Goal: Task Accomplishment & Management: Manage account settings

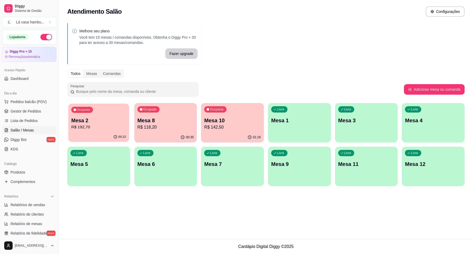
click at [112, 129] on p "R$ 192,70" at bounding box center [98, 127] width 55 height 6
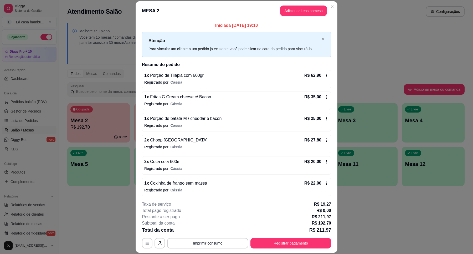
click at [324, 120] on icon at bounding box center [326, 118] width 4 height 4
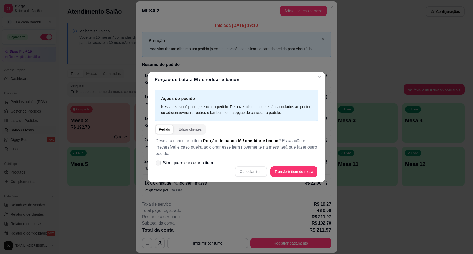
click at [174, 164] on span "Sim, quero cancelar o item." at bounding box center [188, 163] width 51 height 6
click at [159, 164] on input "Sim, quero cancelar o item." at bounding box center [156, 165] width 3 height 3
checkbox input "true"
click at [243, 172] on button "Cancelar item" at bounding box center [250, 171] width 31 height 10
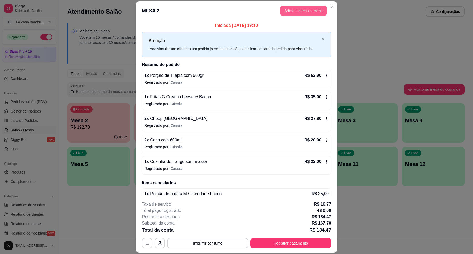
click at [296, 12] on button "Adicionar itens na mesa" at bounding box center [303, 11] width 47 height 11
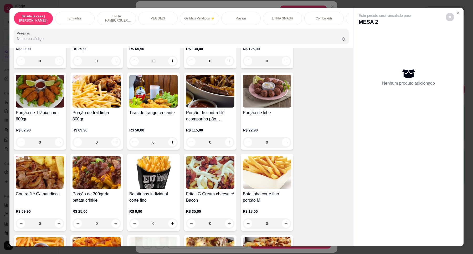
scroll to position [197, 0]
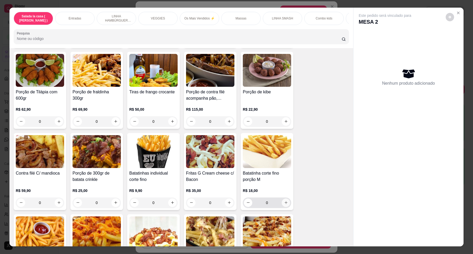
click at [284, 204] on icon "increase-product-quantity" at bounding box center [286, 202] width 4 height 4
type input "1"
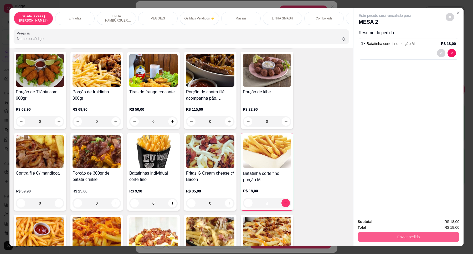
click at [410, 237] on button "Enviar pedido" at bounding box center [408, 236] width 102 height 11
click at [450, 224] on button "Enviar pedido" at bounding box center [444, 224] width 29 height 10
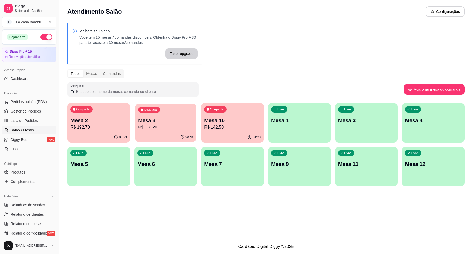
click at [184, 125] on p "R$ 118,20" at bounding box center [165, 127] width 55 height 6
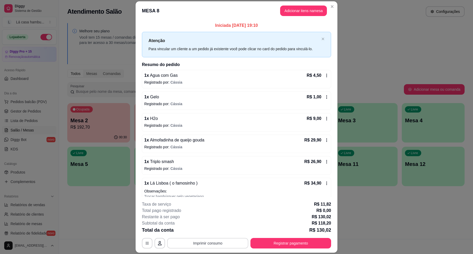
click at [208, 243] on button "Imprimir consumo" at bounding box center [207, 243] width 81 height 11
click at [212, 232] on button "IMPRESSORA" at bounding box center [207, 231] width 38 height 8
click at [327, 243] on button "Registrar pagamento" at bounding box center [290, 243] width 81 height 11
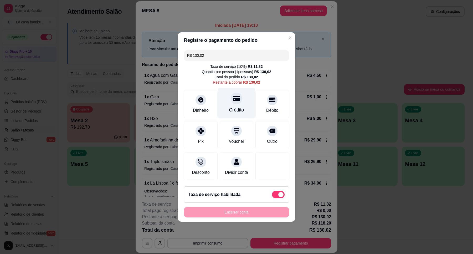
click at [243, 104] on div "Crédito" at bounding box center [236, 103] width 37 height 31
type input "R$ 0,00"
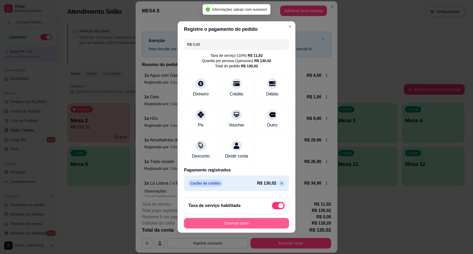
click at [221, 227] on button "Encerrar conta" at bounding box center [236, 223] width 105 height 11
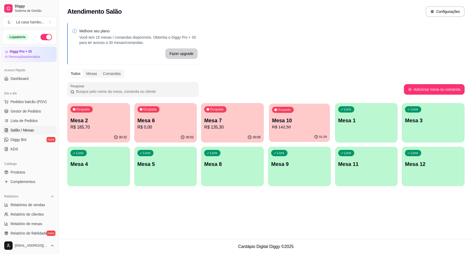
click at [292, 125] on p "R$ 142,50" at bounding box center [299, 127] width 55 height 6
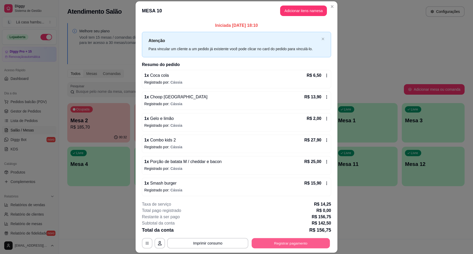
click at [294, 242] on button "Registrar pagamento" at bounding box center [290, 243] width 78 height 10
click at [193, 240] on button "Imprimir consumo" at bounding box center [207, 243] width 79 height 10
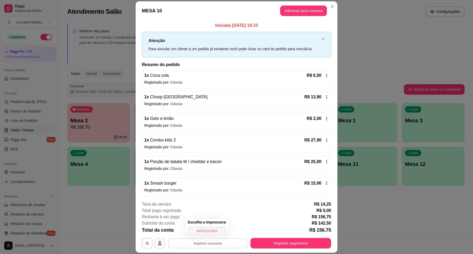
click at [201, 232] on button "IMPRESSORA" at bounding box center [207, 231] width 38 height 8
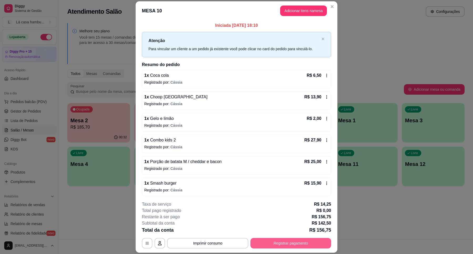
click at [271, 243] on button "Registrar pagamento" at bounding box center [290, 243] width 81 height 11
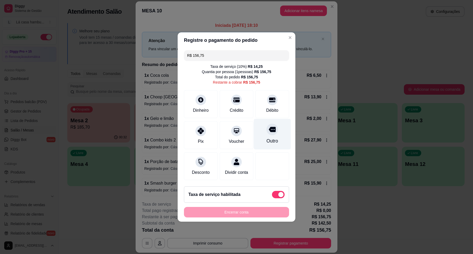
click at [274, 133] on div "Outro" at bounding box center [272, 134] width 37 height 31
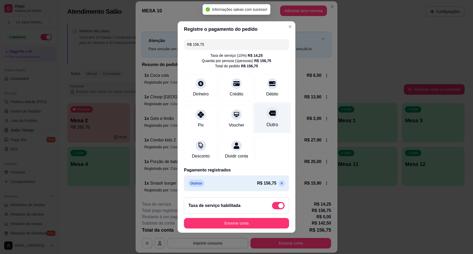
type input "R$ 0,00"
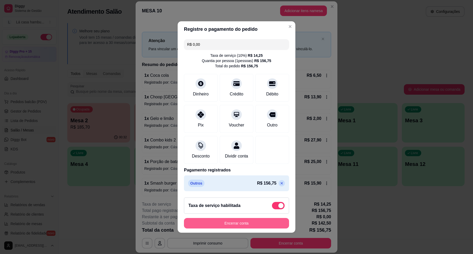
click at [232, 225] on button "Encerrar conta" at bounding box center [236, 223] width 105 height 11
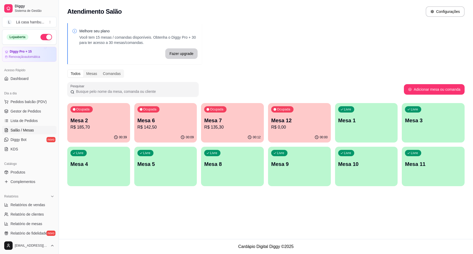
click at [90, 125] on p "R$ 185,70" at bounding box center [98, 127] width 56 height 6
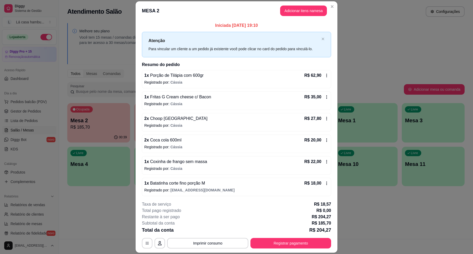
click at [304, 14] on button "Adicionar itens na mesa" at bounding box center [303, 11] width 47 height 11
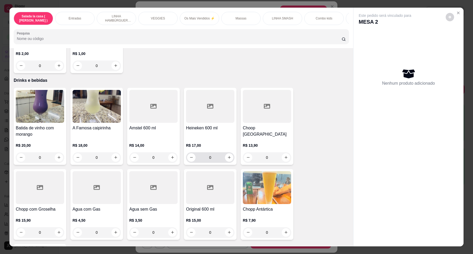
scroll to position [2133, 0]
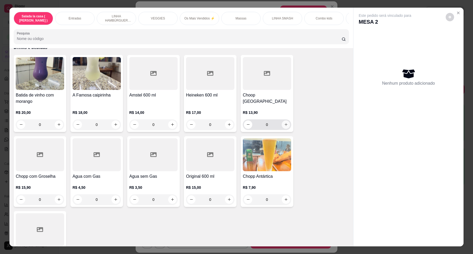
click at [286, 120] on button "increase-product-quantity" at bounding box center [285, 124] width 8 height 8
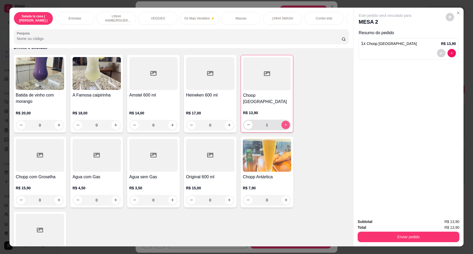
type input "1"
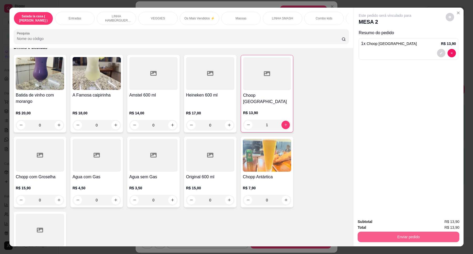
click at [408, 237] on button "Enviar pedido" at bounding box center [408, 236] width 102 height 11
click at [442, 221] on button "Enviar pedido" at bounding box center [445, 224] width 30 height 10
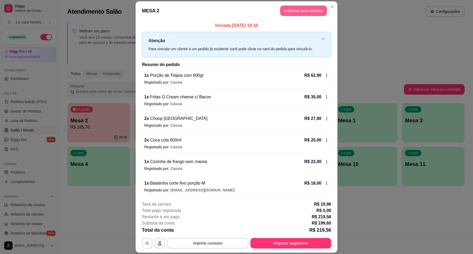
click at [301, 8] on button "Adicionar itens na mesa" at bounding box center [303, 11] width 47 height 11
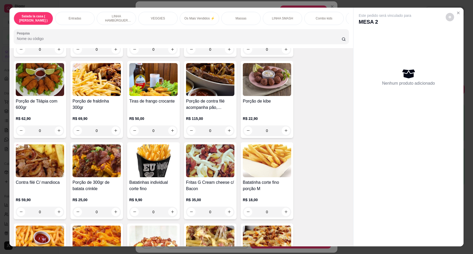
scroll to position [230, 0]
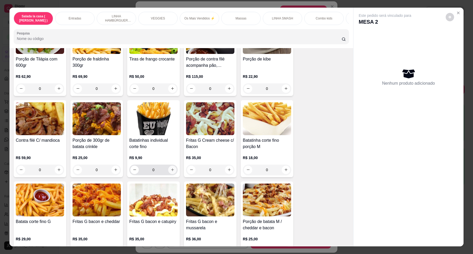
click at [170, 171] on icon "increase-product-quantity" at bounding box center [172, 169] width 4 height 4
type input "1"
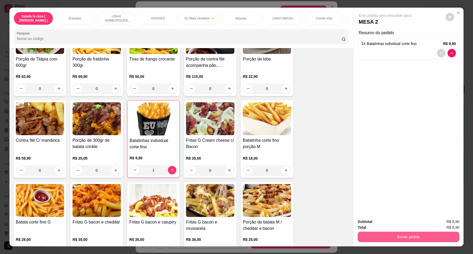
click at [390, 238] on button "Enviar pedido" at bounding box center [408, 236] width 102 height 11
click at [445, 221] on button "Enviar pedido" at bounding box center [445, 224] width 30 height 10
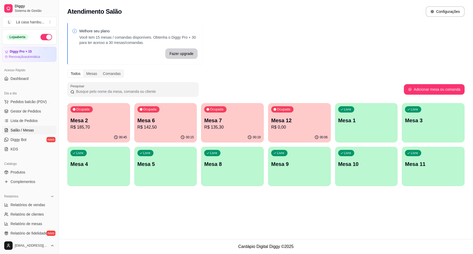
click at [282, 166] on p "Mesa 9" at bounding box center [299, 163] width 56 height 7
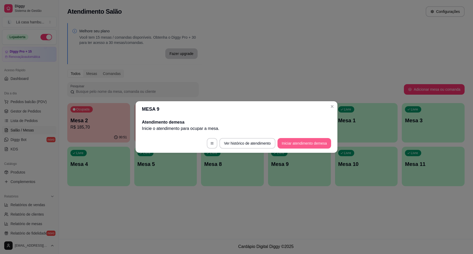
click at [302, 143] on button "Iniciar atendimento de mesa" at bounding box center [304, 143] width 54 height 11
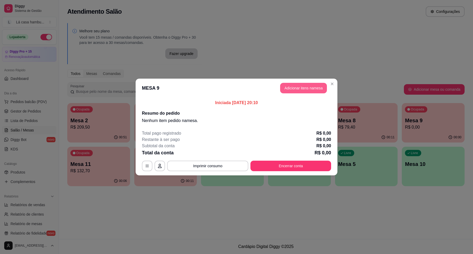
click at [314, 88] on button "Adicionar itens na mesa" at bounding box center [303, 88] width 47 height 11
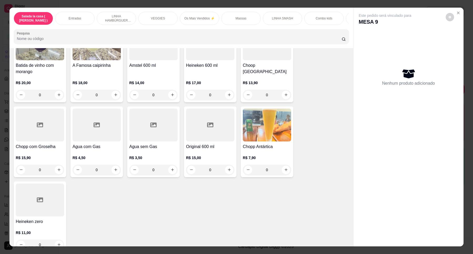
scroll to position [2164, 0]
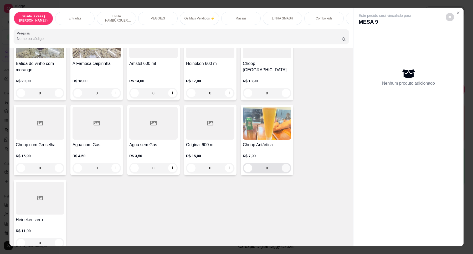
click at [284, 166] on icon "increase-product-quantity" at bounding box center [286, 168] width 4 height 4
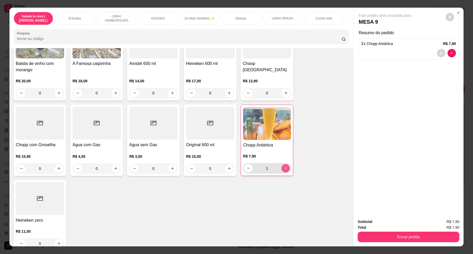
click at [284, 166] on icon "increase-product-quantity" at bounding box center [286, 168] width 4 height 4
type input "5"
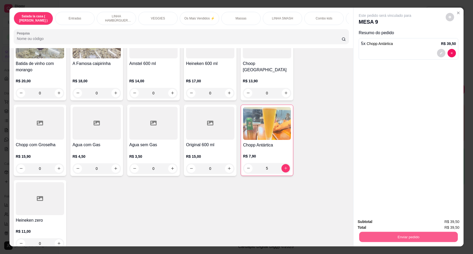
click at [396, 240] on button "Enviar pedido" at bounding box center [408, 237] width 98 height 10
click at [444, 223] on button "Enviar pedido" at bounding box center [445, 224] width 30 height 10
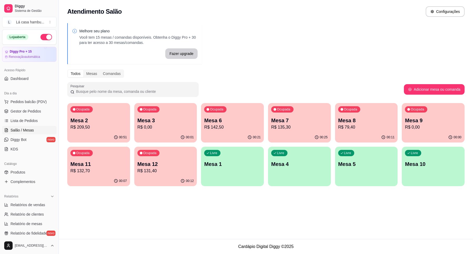
click at [427, 120] on p "Mesa 9" at bounding box center [433, 120] width 56 height 7
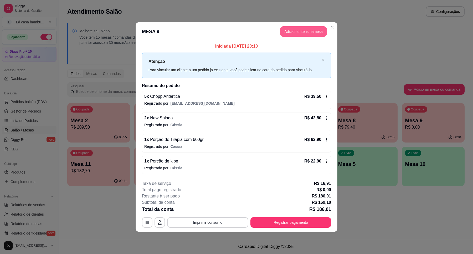
click at [309, 31] on button "Adicionar itens na mesa" at bounding box center [303, 31] width 47 height 11
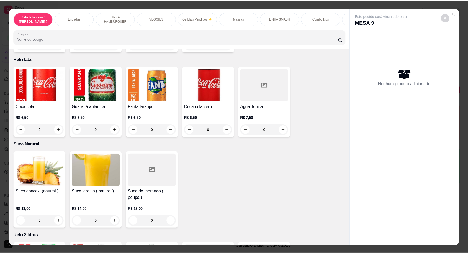
scroll to position [1793, 0]
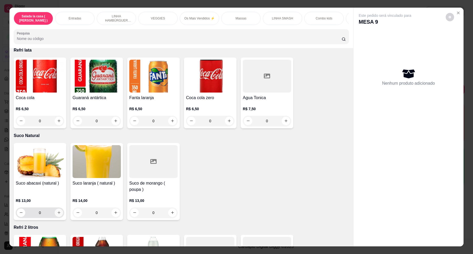
click at [57, 210] on icon "increase-product-quantity" at bounding box center [59, 212] width 4 height 4
type input "1"
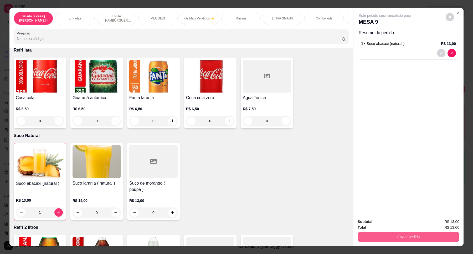
click at [401, 237] on button "Enviar pedido" at bounding box center [408, 236] width 102 height 11
click at [439, 222] on button "Enviar pedido" at bounding box center [444, 224] width 29 height 10
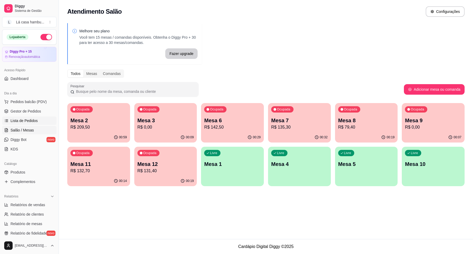
click at [33, 119] on span "Lista de Pedidos" at bounding box center [24, 120] width 27 height 5
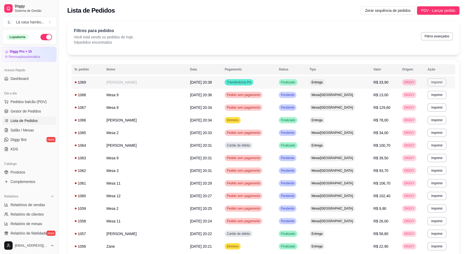
click at [434, 82] on button "Imprimir" at bounding box center [436, 82] width 19 height 8
click at [427, 102] on button "IMPRESSORA" at bounding box center [425, 101] width 37 height 8
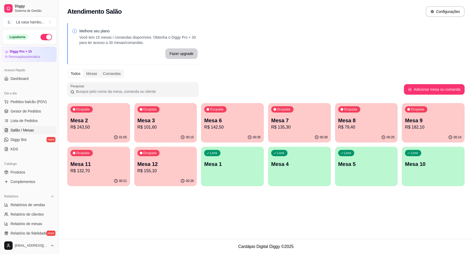
click at [292, 119] on p "Mesa 7" at bounding box center [299, 120] width 56 height 7
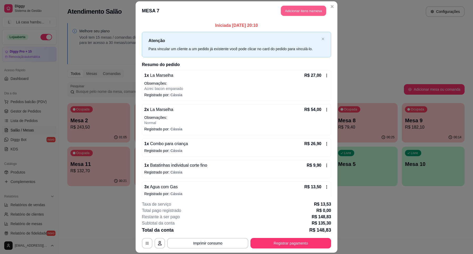
click at [299, 9] on button "Adicionar itens na mesa" at bounding box center [303, 11] width 45 height 10
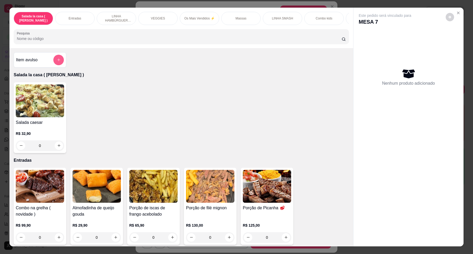
click at [57, 61] on icon "add-separate-item" at bounding box center [58, 60] width 3 height 3
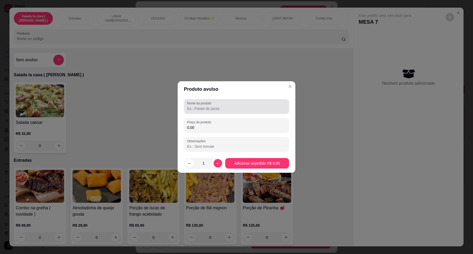
click at [217, 111] on div at bounding box center [236, 106] width 99 height 11
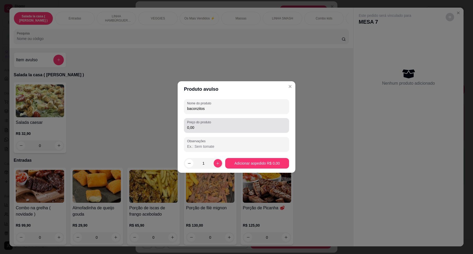
type input "baconzitos"
click at [231, 129] on input "0,00" at bounding box center [236, 127] width 99 height 5
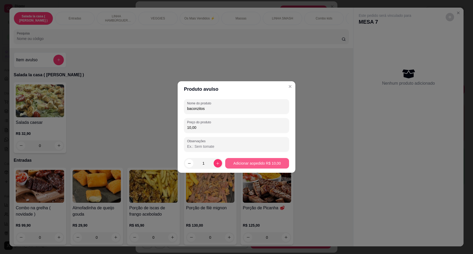
type input "10,00"
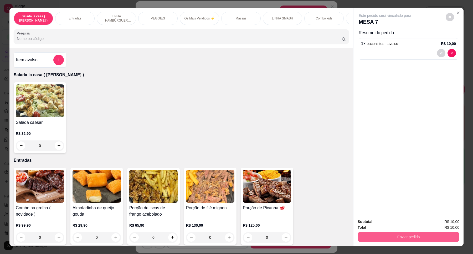
click at [399, 237] on button "Enviar pedido" at bounding box center [408, 236] width 102 height 11
click at [445, 222] on button "Enviar pedido" at bounding box center [445, 224] width 30 height 10
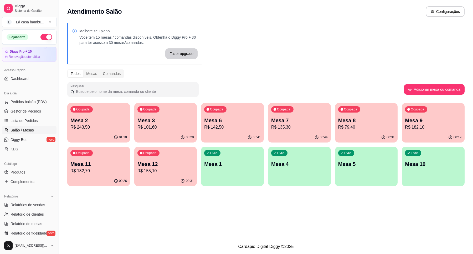
click at [347, 122] on p "Mesa 8" at bounding box center [366, 120] width 56 height 7
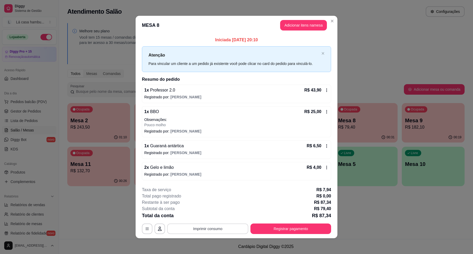
click at [186, 228] on button "Imprimir consumo" at bounding box center [207, 228] width 81 height 11
click at [201, 216] on button "IMPRESSORA" at bounding box center [207, 216] width 38 height 8
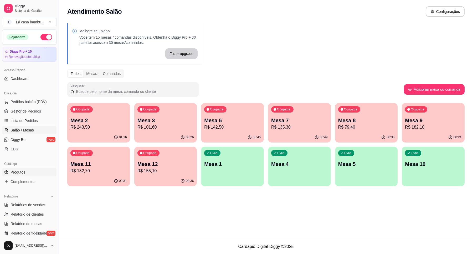
click at [20, 172] on span "Produtos" at bounding box center [18, 171] width 15 height 5
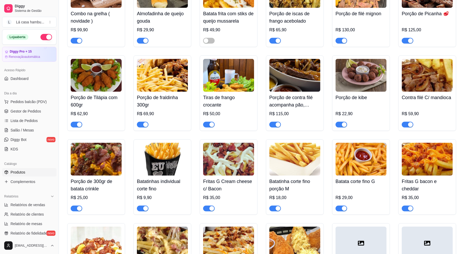
scroll to position [295, 0]
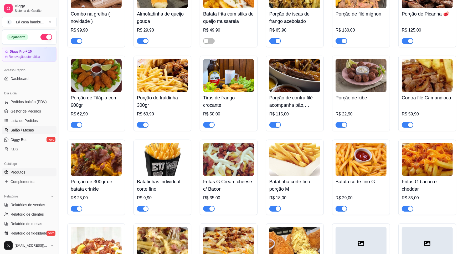
click at [28, 128] on span "Salão / Mesas" at bounding box center [22, 129] width 23 height 5
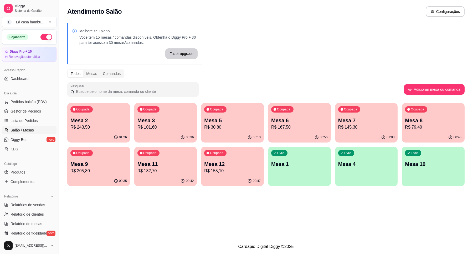
click at [365, 120] on p "Mesa 7" at bounding box center [366, 120] width 56 height 7
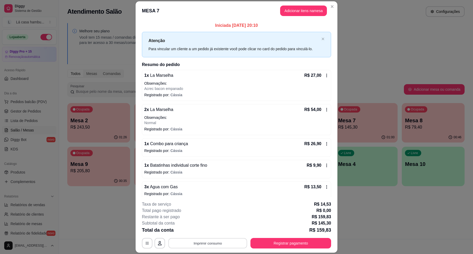
click at [210, 242] on button "Imprimir consumo" at bounding box center [207, 243] width 79 height 10
click at [211, 230] on button "IMPRESSORA" at bounding box center [206, 231] width 37 height 8
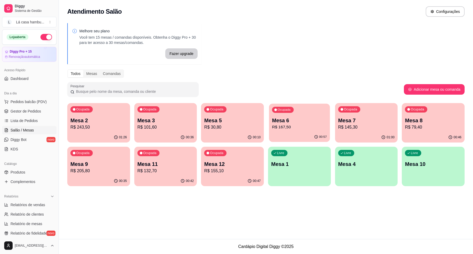
click at [300, 125] on p "R$ 167,50" at bounding box center [299, 127] width 55 height 6
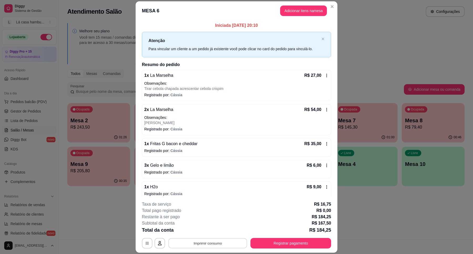
click at [221, 238] on button "Imprimir consumo" at bounding box center [207, 243] width 79 height 10
click at [213, 231] on button "IMPRESSORA" at bounding box center [207, 231] width 38 height 8
click at [295, 242] on button "Registrar pagamento" at bounding box center [290, 243] width 78 height 10
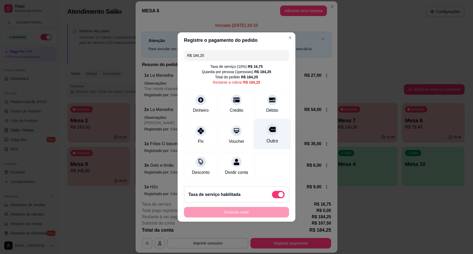
click at [271, 130] on div at bounding box center [272, 129] width 12 height 12
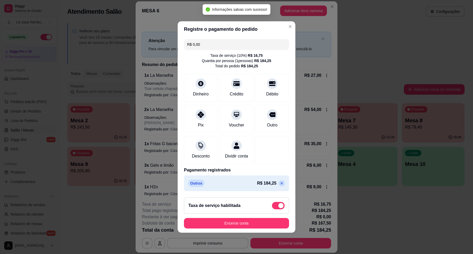
type input "R$ 0,00"
click at [258, 227] on button "Encerrar conta" at bounding box center [236, 223] width 105 height 11
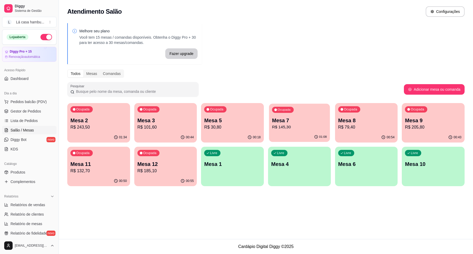
click at [297, 129] on p "R$ 145,30" at bounding box center [299, 127] width 55 height 6
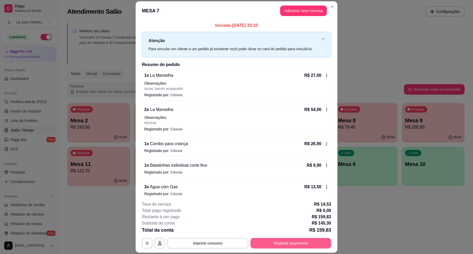
click at [293, 244] on button "Registrar pagamento" at bounding box center [290, 243] width 81 height 11
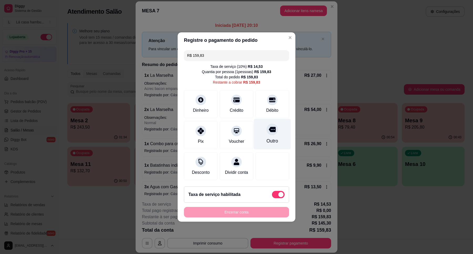
drag, startPoint x: 272, startPoint y: 126, endPoint x: 274, endPoint y: 136, distance: 9.9
click at [272, 126] on div at bounding box center [272, 129] width 12 height 12
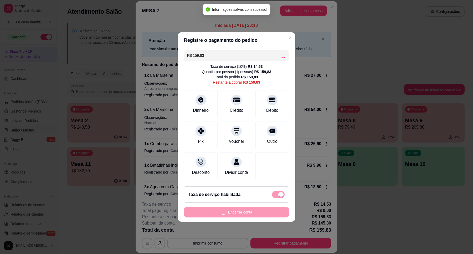
type input "R$ 0,00"
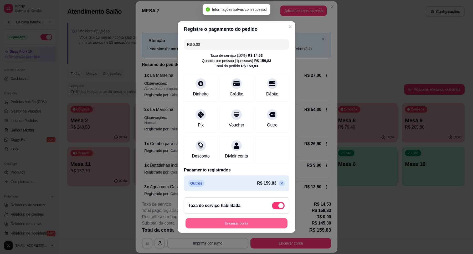
click at [274, 227] on button "Encerrar conta" at bounding box center [236, 223] width 102 height 10
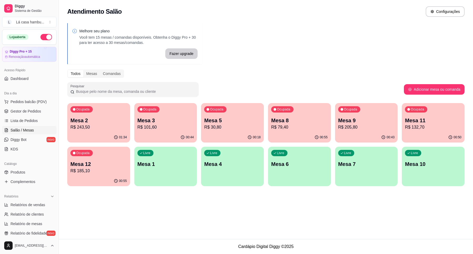
click at [233, 128] on p "R$ 30,80" at bounding box center [232, 127] width 56 height 6
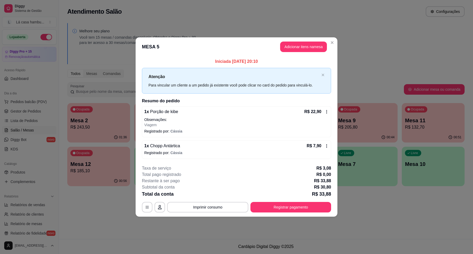
click at [328, 148] on icon at bounding box center [326, 146] width 4 height 4
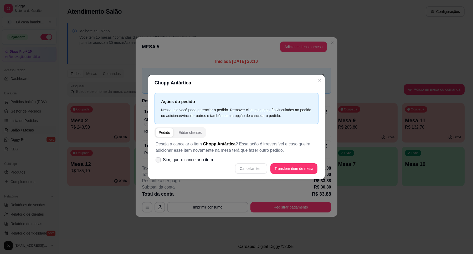
click at [165, 161] on span "Sim, quero cancelar o item." at bounding box center [188, 159] width 51 height 6
click at [159, 161] on input "Sim, quero cancelar o item." at bounding box center [156, 162] width 3 height 3
checkbox input "true"
click at [244, 169] on button "Cancelar item" at bounding box center [250, 168] width 31 height 10
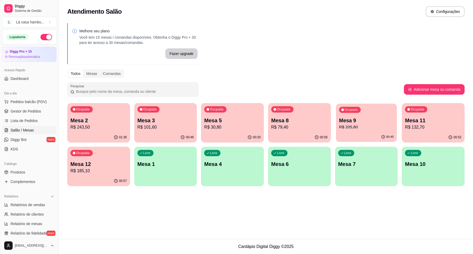
click at [366, 131] on div "Ocupada Mesa 9 R$ 205,80" at bounding box center [365, 117] width 61 height 28
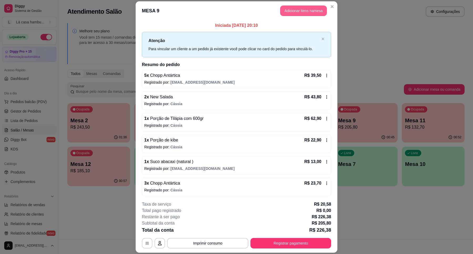
click at [287, 10] on button "Adicionar itens na mesa" at bounding box center [303, 11] width 47 height 11
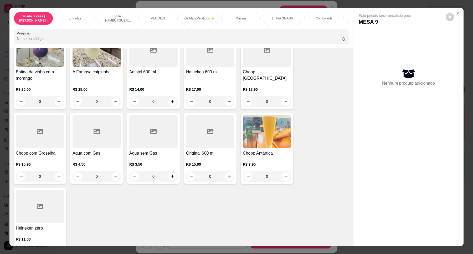
scroll to position [2164, 0]
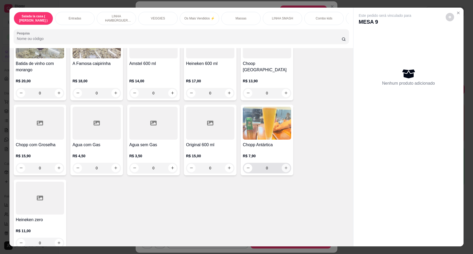
click at [284, 166] on icon "increase-product-quantity" at bounding box center [286, 168] width 4 height 4
type input "1"
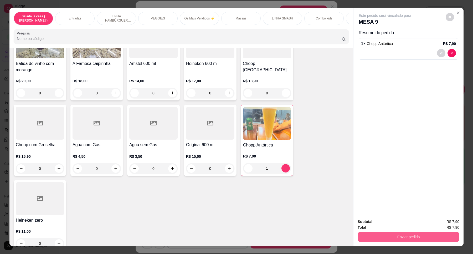
click at [419, 239] on button "Enviar pedido" at bounding box center [408, 236] width 102 height 11
click at [452, 222] on button "Enviar pedido" at bounding box center [445, 224] width 30 height 10
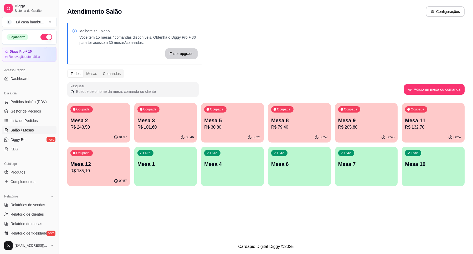
click at [181, 118] on p "Mesa 3" at bounding box center [165, 120] width 56 height 7
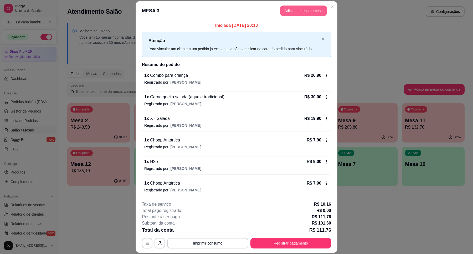
click at [303, 12] on button "Adicionar itens na mesa" at bounding box center [303, 11] width 47 height 11
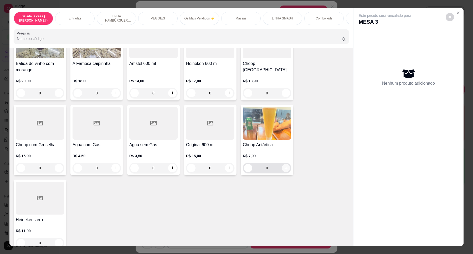
click at [282, 164] on button "increase-product-quantity" at bounding box center [285, 168] width 8 height 8
type input "1"
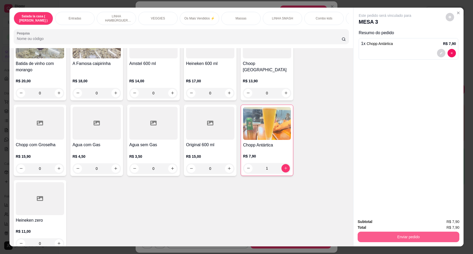
click at [391, 237] on button "Enviar pedido" at bounding box center [408, 236] width 102 height 11
click at [453, 222] on button "Enviar pedido" at bounding box center [445, 224] width 30 height 10
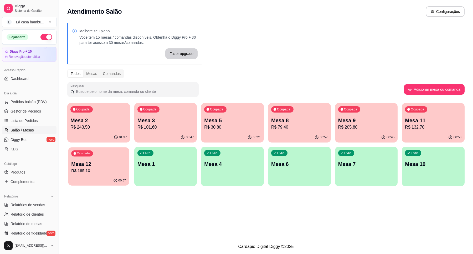
click at [100, 162] on p "Mesa 12" at bounding box center [98, 163] width 55 height 7
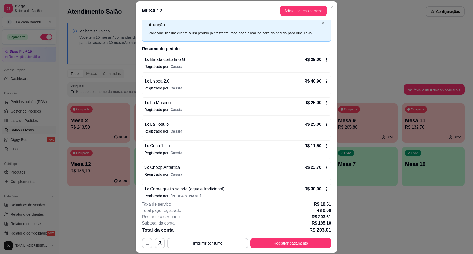
scroll to position [23, 0]
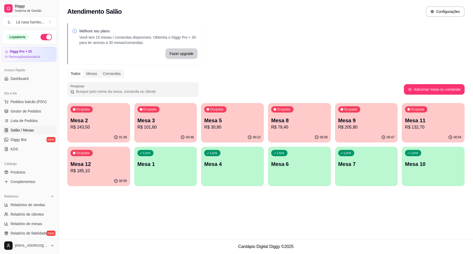
click at [392, 124] on p "R$ 205,80" at bounding box center [366, 127] width 56 height 6
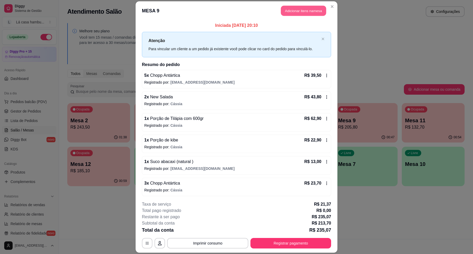
click at [287, 11] on button "Adicionar itens na mesa" at bounding box center [303, 11] width 45 height 10
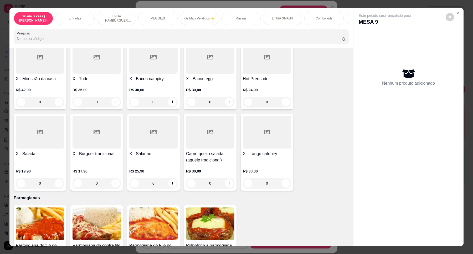
scroll to position [2164, 0]
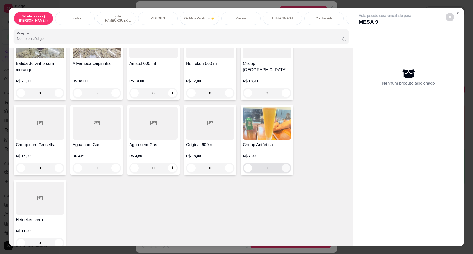
click at [285, 164] on button "increase-product-quantity" at bounding box center [285, 168] width 8 height 8
type input "1"
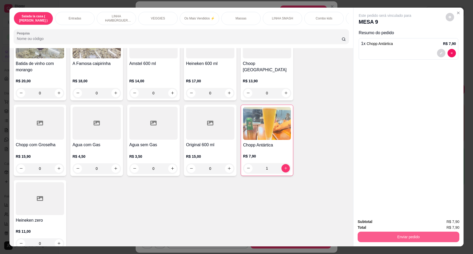
click at [402, 237] on button "Enviar pedido" at bounding box center [408, 236] width 102 height 11
click at [450, 223] on button "Enviar pedido" at bounding box center [445, 224] width 30 height 10
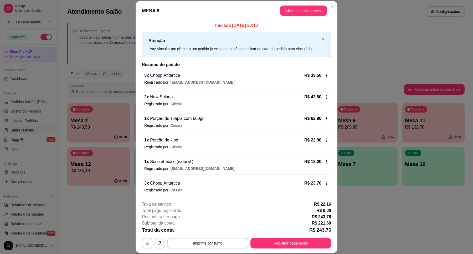
click at [324, 4] on header "MESA 9 Adicionar itens na mesa" at bounding box center [236, 10] width 202 height 19
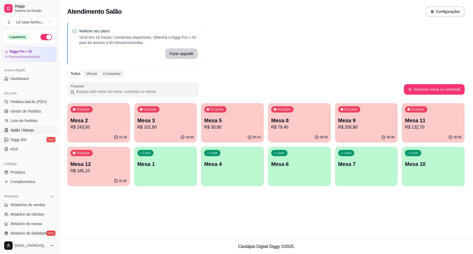
click at [104, 168] on p "R$ 185,10" at bounding box center [98, 170] width 56 height 6
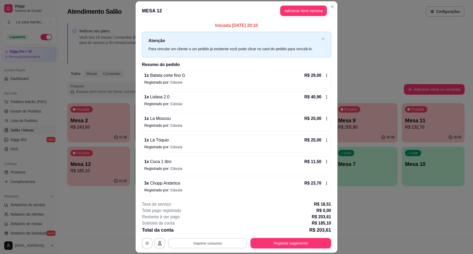
click at [194, 242] on button "Imprimir consumo" at bounding box center [207, 243] width 79 height 10
click at [217, 228] on button "IMPRESSORA" at bounding box center [207, 231] width 38 height 8
click at [281, 240] on button "Registrar pagamento" at bounding box center [290, 243] width 78 height 10
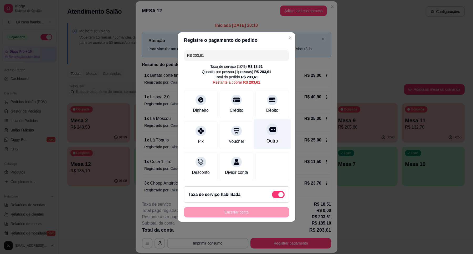
click at [271, 129] on icon at bounding box center [272, 129] width 7 height 7
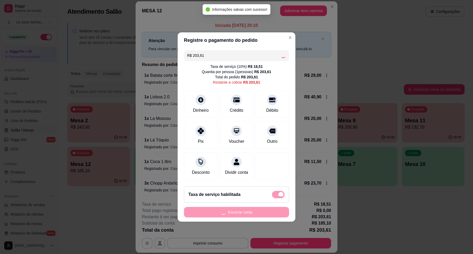
type input "R$ 0,00"
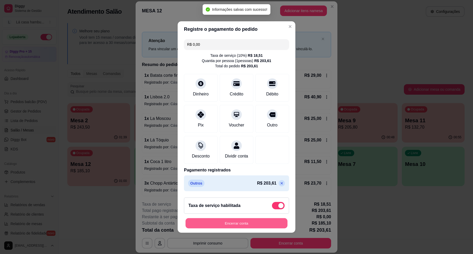
click at [252, 226] on button "Encerrar conta" at bounding box center [236, 223] width 102 height 10
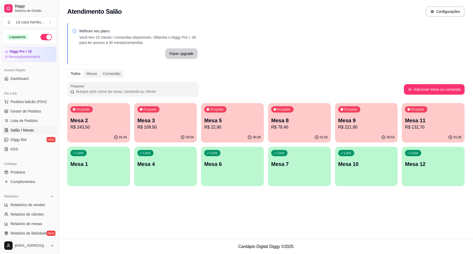
click at [421, 124] on p "R$ 132,70" at bounding box center [433, 127] width 56 height 6
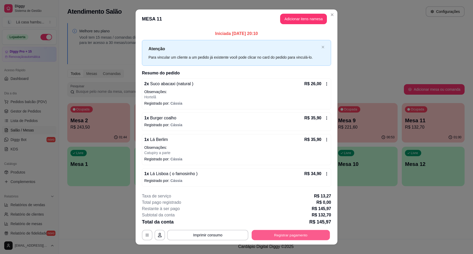
click at [290, 236] on button "Registrar pagamento" at bounding box center [290, 234] width 78 height 10
click at [221, 235] on button "Imprimir consumo" at bounding box center [207, 234] width 81 height 11
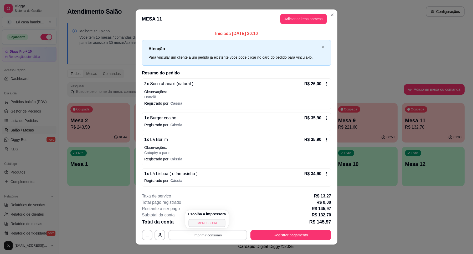
click at [211, 221] on button "IMPRESSORA" at bounding box center [206, 222] width 37 height 8
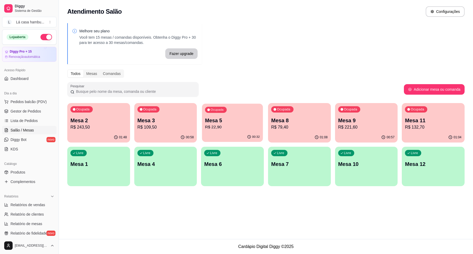
click at [229, 132] on div "00:32" at bounding box center [232, 137] width 61 height 10
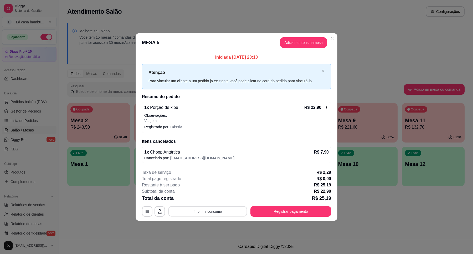
click at [213, 213] on button "Imprimir consumo" at bounding box center [207, 211] width 79 height 10
click at [212, 201] on button "IMPRESSORA" at bounding box center [209, 199] width 37 height 8
click at [288, 209] on button "Registrar pagamento" at bounding box center [290, 211] width 81 height 11
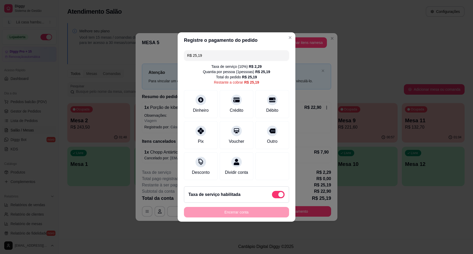
click at [272, 198] on span at bounding box center [278, 194] width 13 height 7
click at [272, 199] on input "checkbox" at bounding box center [272, 196] width 3 height 3
checkbox input "true"
type input "R$ 22,90"
checkbox input "false"
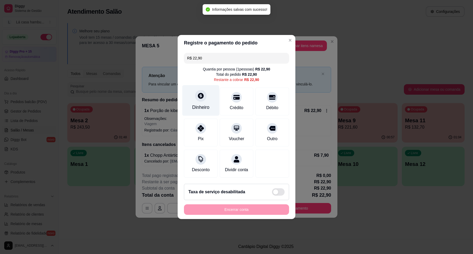
click at [207, 104] on div "Dinheiro" at bounding box center [200, 107] width 17 height 7
type input "R$ 0,00"
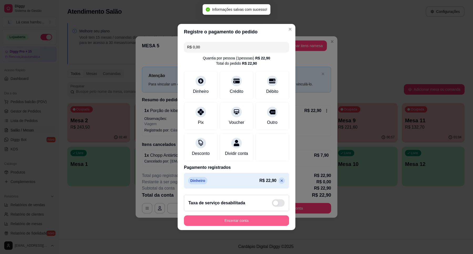
click at [243, 224] on button "Encerrar conta" at bounding box center [236, 220] width 105 height 11
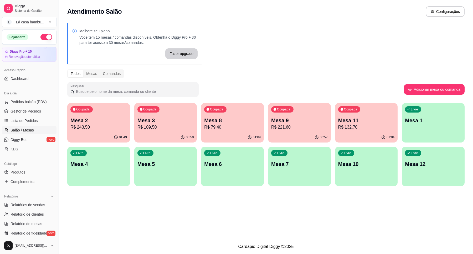
click at [117, 119] on p "Mesa 2" at bounding box center [98, 120] width 56 height 7
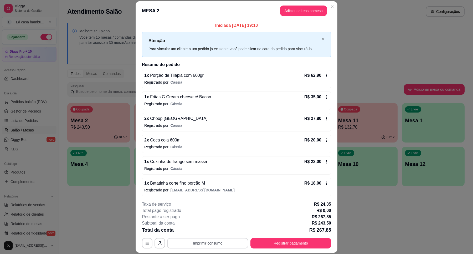
click at [207, 240] on button "Imprimir consumo" at bounding box center [207, 243] width 81 height 11
click at [207, 228] on button "IMPRESSORA" at bounding box center [206, 231] width 37 height 8
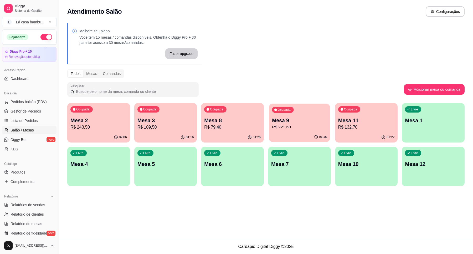
click at [285, 118] on p "Mesa 9" at bounding box center [299, 120] width 55 height 7
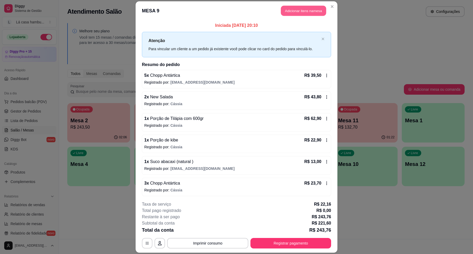
click at [309, 13] on button "Adicionar itens na mesa" at bounding box center [303, 11] width 45 height 10
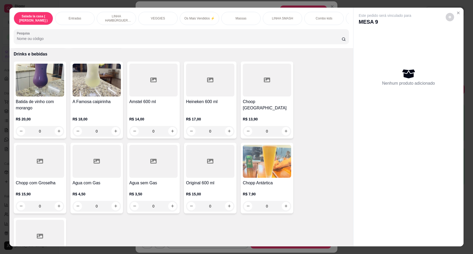
scroll to position [2135, 0]
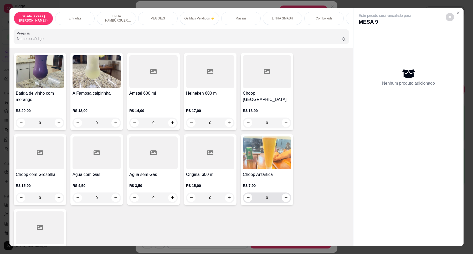
click at [284, 194] on div "0" at bounding box center [267, 197] width 46 height 11
click at [285, 195] on icon "increase-product-quantity" at bounding box center [286, 197] width 4 height 4
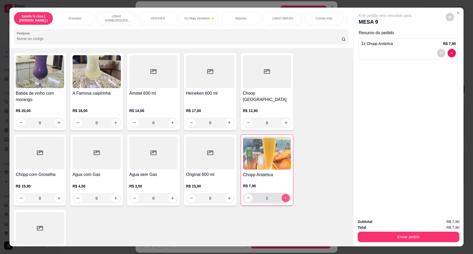
click at [284, 196] on icon "increase-product-quantity" at bounding box center [286, 198] width 4 height 4
type input "3"
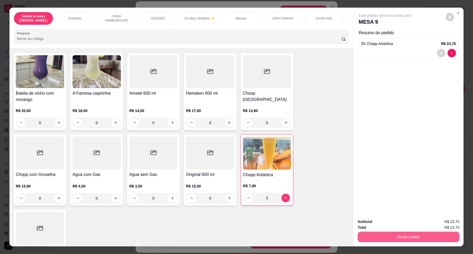
click at [391, 235] on button "Enviar pedido" at bounding box center [408, 236] width 102 height 11
click at [445, 220] on button "Enviar pedido" at bounding box center [445, 224] width 30 height 10
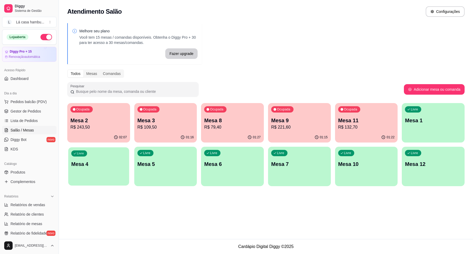
click at [119, 161] on p "Mesa 4" at bounding box center [98, 163] width 55 height 7
click at [237, 127] on p "R$ 79,40" at bounding box center [232, 127] width 55 height 6
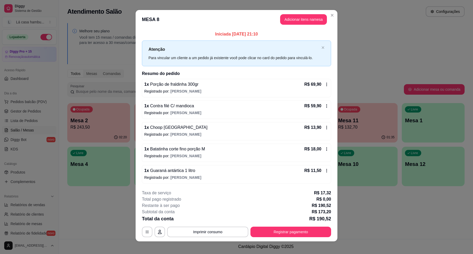
scroll to position [0, 0]
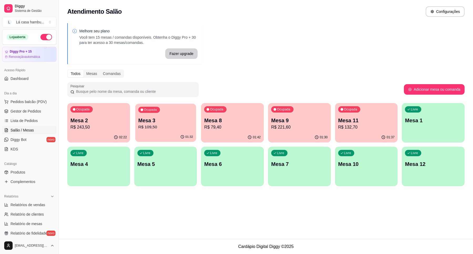
click at [187, 111] on div "Ocupada Mesa 3 R$ 109,50" at bounding box center [165, 117] width 61 height 28
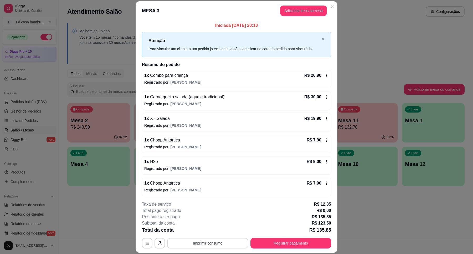
click at [218, 241] on button "Imprimir consumo" at bounding box center [207, 243] width 81 height 11
click at [208, 232] on button "IMPRESSORA" at bounding box center [206, 231] width 37 height 8
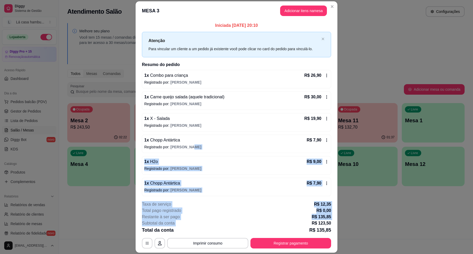
scroll to position [45, 0]
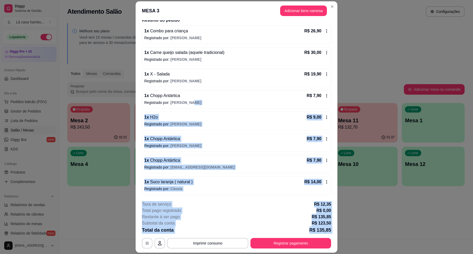
drag, startPoint x: 311, startPoint y: 105, endPoint x: 296, endPoint y: 235, distance: 130.5
click at [296, 235] on section "MESA 3 Adicionar itens na mesa Iniciada 04/10/2025 às 20:10 Atenção Para vincul…" at bounding box center [236, 126] width 202 height 251
click at [295, 243] on button "Registrar pagamento" at bounding box center [290, 243] width 78 height 10
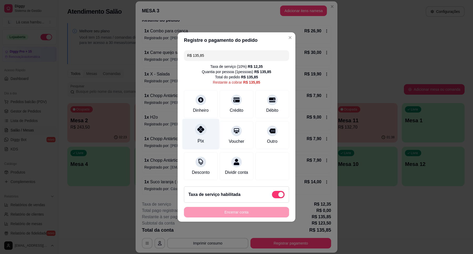
click at [198, 126] on icon at bounding box center [200, 129] width 7 height 7
type input "R$ 0,00"
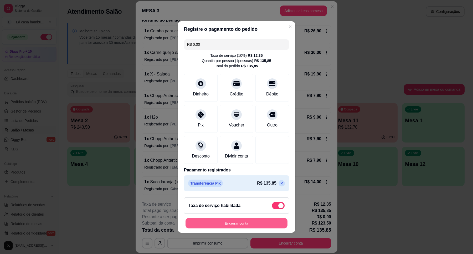
click at [258, 226] on button "Encerrar conta" at bounding box center [236, 223] width 102 height 10
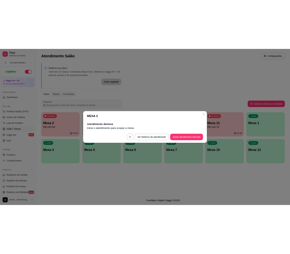
scroll to position [0, 0]
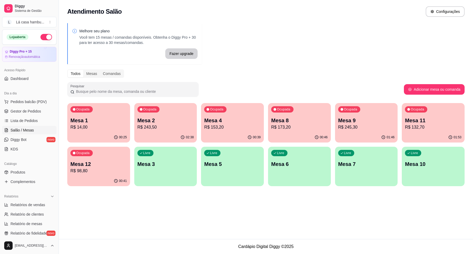
click at [106, 155] on div "Ocupada Mesa 12 R$ 98,80" at bounding box center [98, 160] width 63 height 29
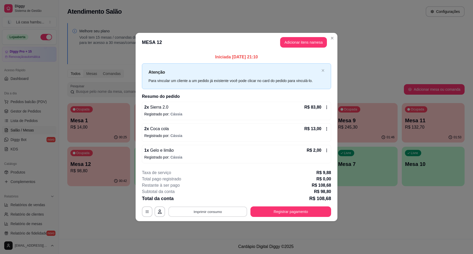
click at [228, 214] on button "Imprimir consumo" at bounding box center [207, 211] width 79 height 10
click at [222, 200] on button "IMPRESSORA" at bounding box center [209, 199] width 38 height 8
click at [299, 211] on button "Registrar pagamento" at bounding box center [290, 211] width 81 height 11
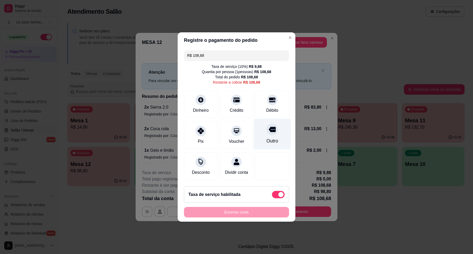
click at [269, 126] on icon at bounding box center [272, 129] width 7 height 7
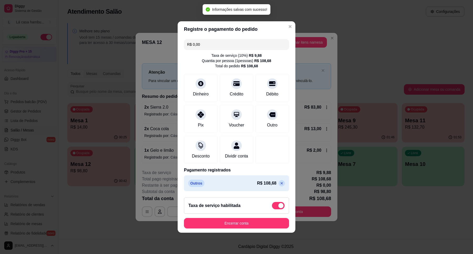
type input "R$ 0,00"
click at [262, 228] on button "Encerrar conta" at bounding box center [236, 223] width 102 height 10
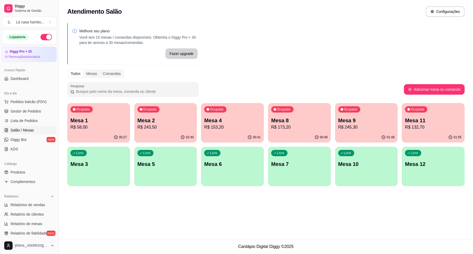
click at [370, 134] on div "01:48" at bounding box center [366, 137] width 63 height 10
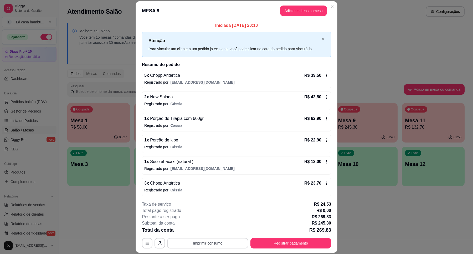
click at [205, 241] on button "Imprimir consumo" at bounding box center [207, 243] width 81 height 11
click at [214, 231] on button "IMPRESSORA" at bounding box center [206, 231] width 37 height 8
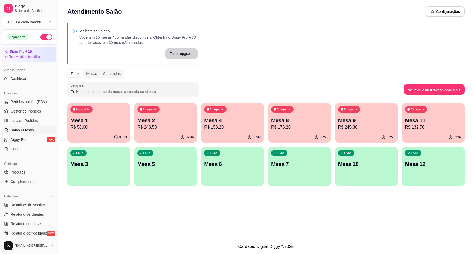
click at [365, 129] on p "R$ 245,30" at bounding box center [366, 127] width 56 height 6
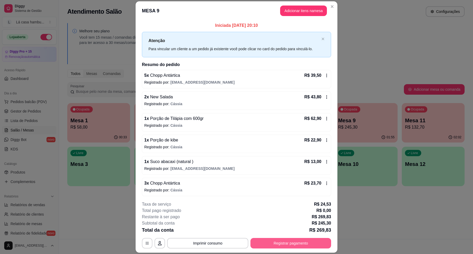
click at [284, 243] on button "Registrar pagamento" at bounding box center [290, 243] width 81 height 11
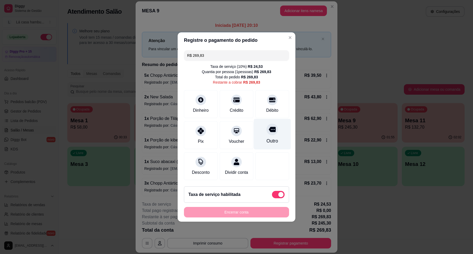
click at [269, 127] on icon at bounding box center [272, 129] width 7 height 5
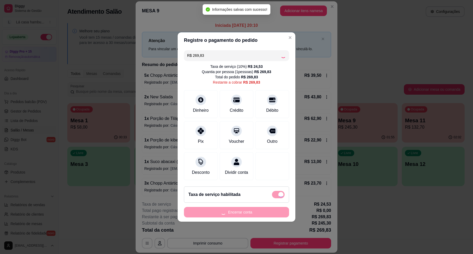
type input "R$ 0,00"
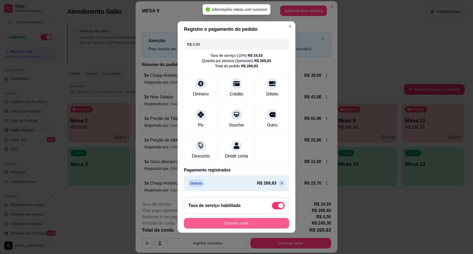
click at [240, 228] on button "Encerrar conta" at bounding box center [236, 223] width 105 height 11
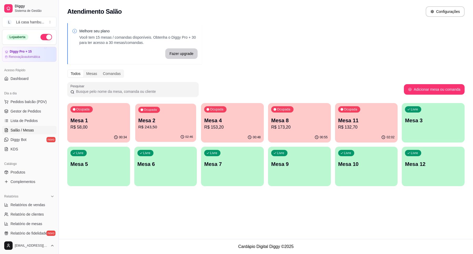
click at [171, 125] on p "R$ 243,50" at bounding box center [165, 127] width 55 height 6
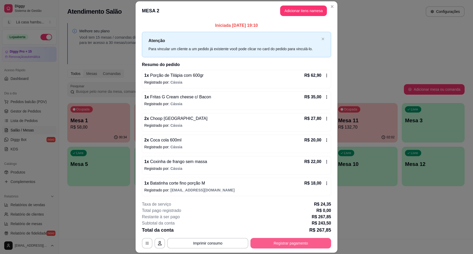
click at [300, 244] on button "Registrar pagamento" at bounding box center [290, 243] width 81 height 11
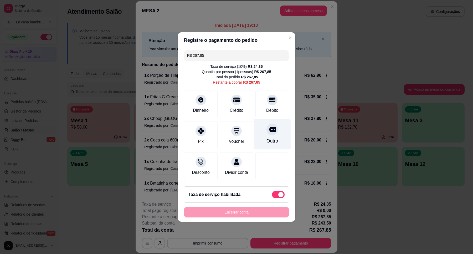
click at [269, 128] on icon at bounding box center [272, 129] width 7 height 5
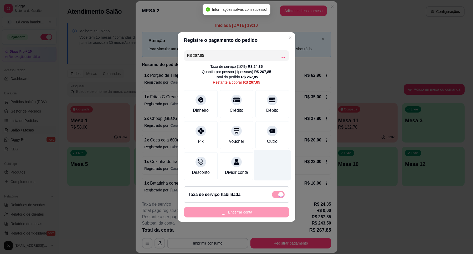
type input "R$ 0,00"
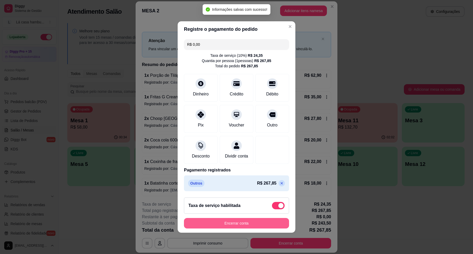
click at [250, 227] on button "Encerrar conta" at bounding box center [236, 223] width 105 height 11
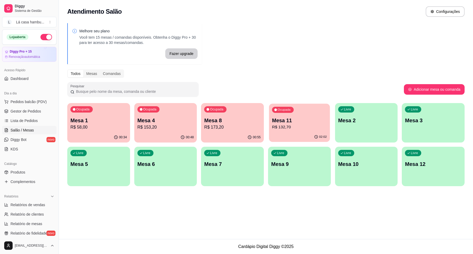
click at [305, 122] on p "Mesa 11" at bounding box center [299, 120] width 55 height 7
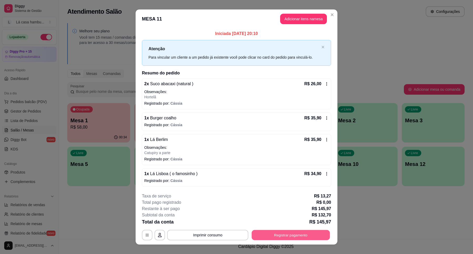
click at [295, 238] on button "Registrar pagamento" at bounding box center [290, 234] width 78 height 10
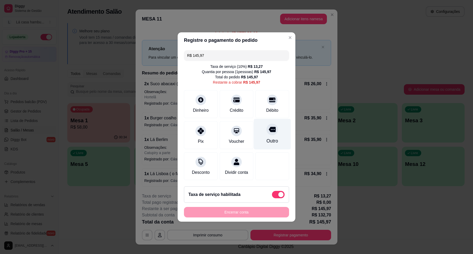
click at [269, 126] on icon at bounding box center [272, 129] width 7 height 7
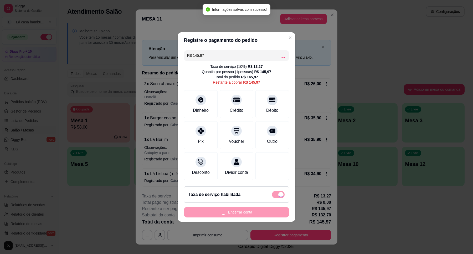
type input "R$ 0,00"
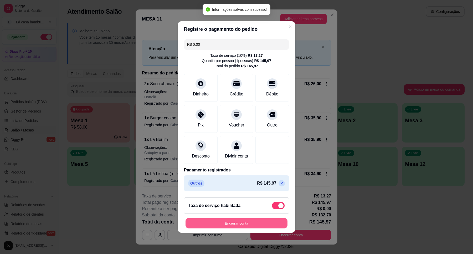
click at [255, 228] on button "Encerrar conta" at bounding box center [236, 223] width 102 height 10
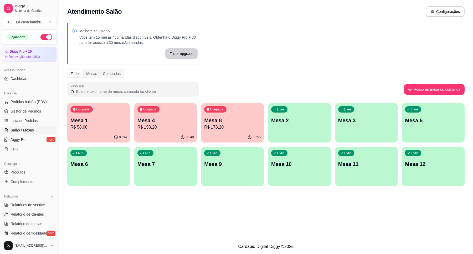
click at [182, 125] on p "R$ 153,20" at bounding box center [165, 127] width 56 height 6
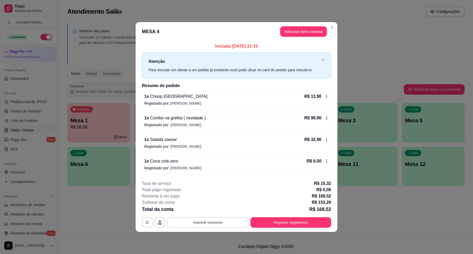
click at [242, 224] on button "Imprimir consumo" at bounding box center [207, 222] width 81 height 11
click at [227, 211] on div "Escolha a impressora IMPRESSORA" at bounding box center [208, 207] width 43 height 18
click at [217, 210] on button "IMPRESSORA" at bounding box center [209, 210] width 37 height 8
click at [272, 221] on button "Registrar pagamento" at bounding box center [290, 222] width 81 height 11
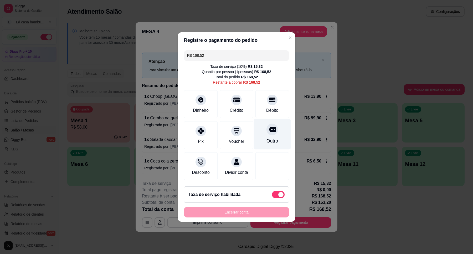
drag, startPoint x: 270, startPoint y: 128, endPoint x: 274, endPoint y: 155, distance: 27.5
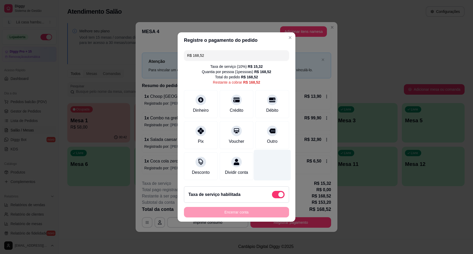
click at [269, 129] on icon at bounding box center [272, 131] width 6 height 6
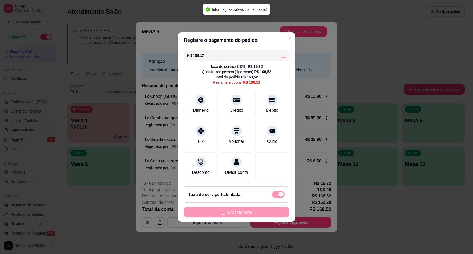
type input "R$ 0,00"
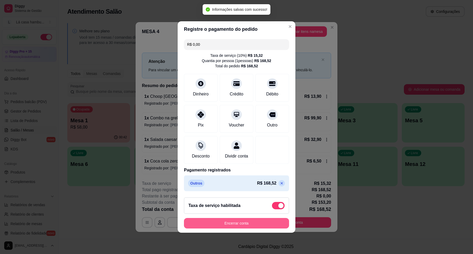
click at [247, 225] on button "Encerrar conta" at bounding box center [236, 223] width 105 height 11
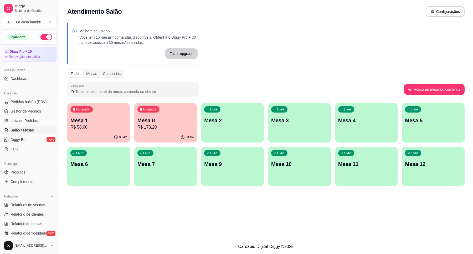
click at [180, 124] on p "R$ 173,20" at bounding box center [165, 127] width 56 height 6
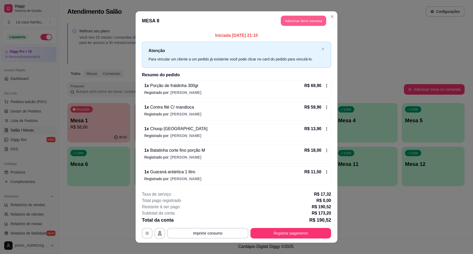
click at [318, 19] on button "Adicionar itens na mesa" at bounding box center [303, 21] width 45 height 10
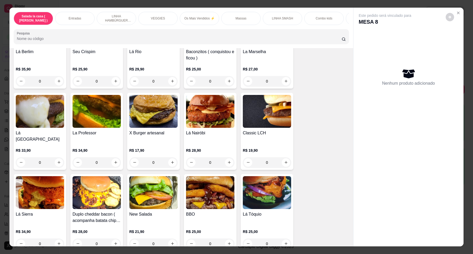
scroll to position [2164, 0]
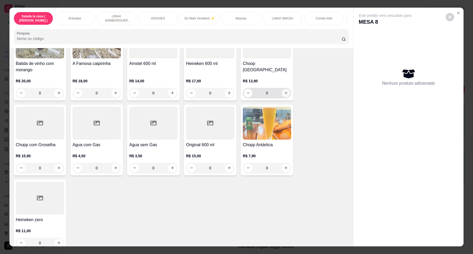
click at [284, 91] on icon "increase-product-quantity" at bounding box center [286, 93] width 4 height 4
type input "1"
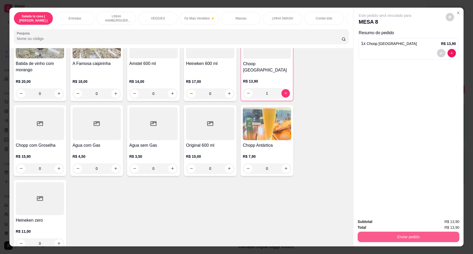
click at [397, 234] on button "Enviar pedido" at bounding box center [408, 236] width 102 height 11
click at [448, 220] on button "Enviar pedido" at bounding box center [445, 224] width 30 height 10
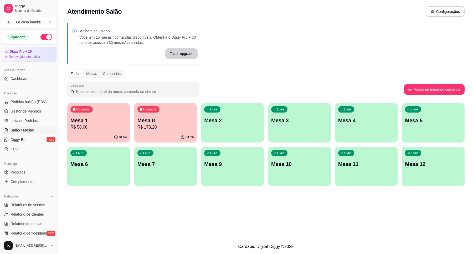
click at [232, 168] on div "Livre Mesa 9" at bounding box center [232, 162] width 63 height 33
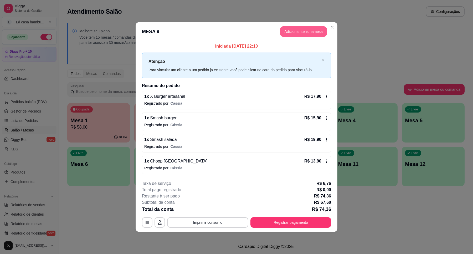
click at [294, 30] on button "Adicionar itens na mesa" at bounding box center [303, 31] width 47 height 11
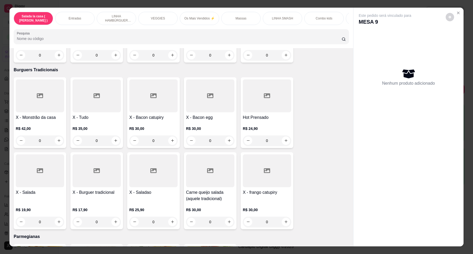
scroll to position [1507, 0]
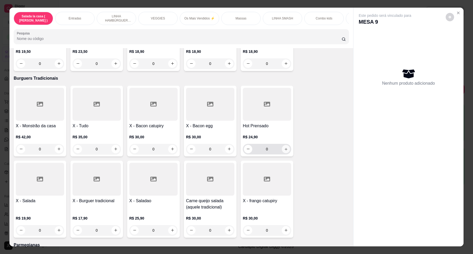
click at [284, 147] on icon "increase-product-quantity" at bounding box center [286, 149] width 4 height 4
type input "1"
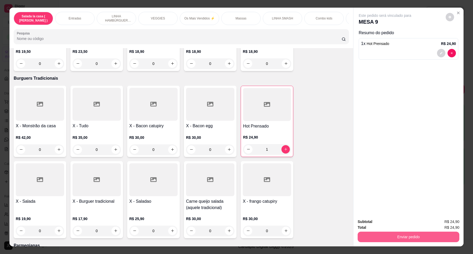
click at [398, 234] on button "Enviar pedido" at bounding box center [408, 236] width 102 height 11
click at [443, 224] on button "Enviar pedido" at bounding box center [444, 224] width 29 height 10
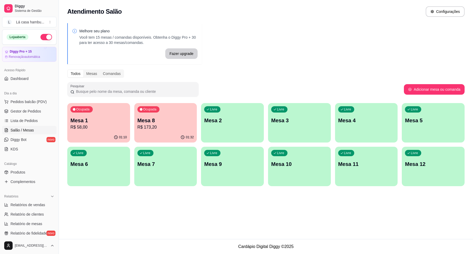
click at [170, 128] on p "R$ 173,20" at bounding box center [165, 127] width 56 height 6
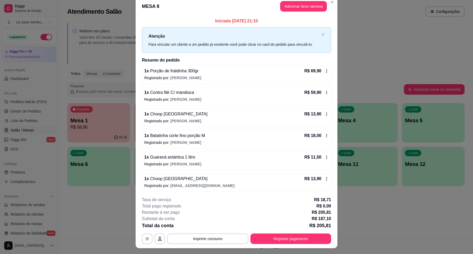
scroll to position [0, 0]
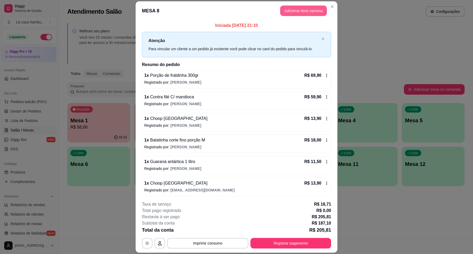
click at [302, 12] on button "Adicionar itens na mesa" at bounding box center [303, 11] width 47 height 11
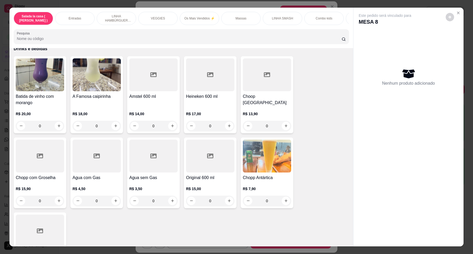
scroll to position [2164, 0]
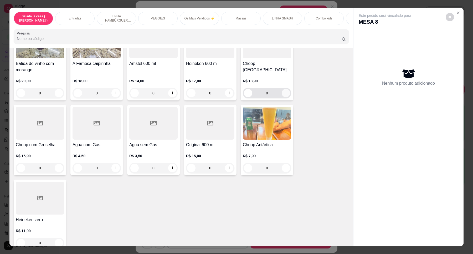
click at [284, 91] on icon "increase-product-quantity" at bounding box center [286, 93] width 4 height 4
type input "1"
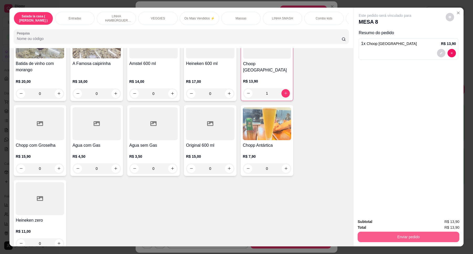
click at [390, 233] on button "Enviar pedido" at bounding box center [408, 236] width 102 height 11
click at [441, 219] on button "Enviar pedido" at bounding box center [445, 224] width 30 height 10
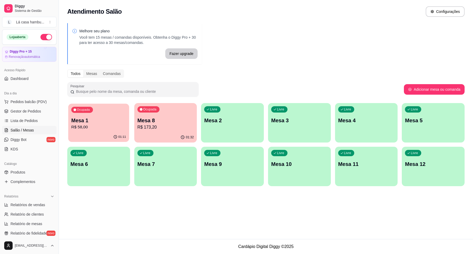
click at [85, 133] on div "01:11" at bounding box center [98, 137] width 61 height 10
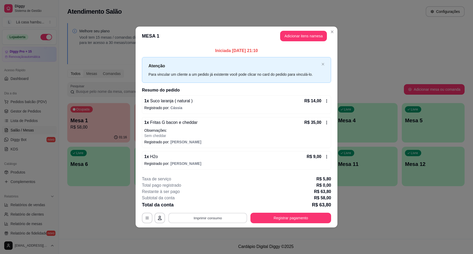
click at [210, 221] on button "Imprimir consumo" at bounding box center [207, 217] width 79 height 10
click at [207, 202] on button "IMPRESSORA" at bounding box center [209, 205] width 37 height 8
click at [288, 218] on button "Registrar pagamento" at bounding box center [290, 217] width 78 height 10
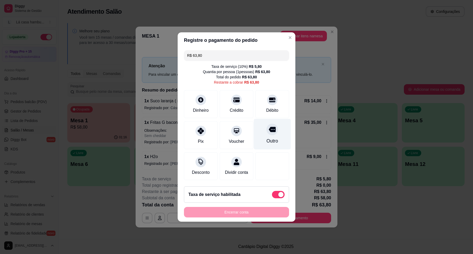
click at [269, 127] on icon at bounding box center [272, 129] width 7 height 5
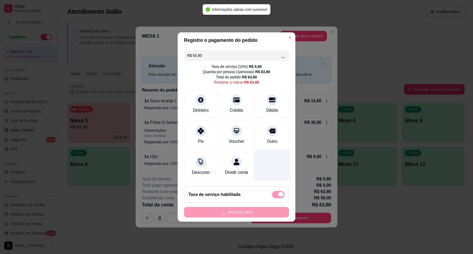
type input "R$ 0,00"
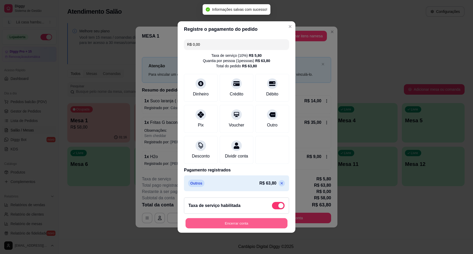
click at [267, 226] on button "Encerrar conta" at bounding box center [236, 223] width 102 height 10
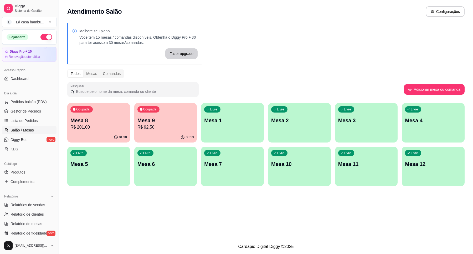
click at [173, 126] on p "R$ 92,50" at bounding box center [165, 127] width 56 height 6
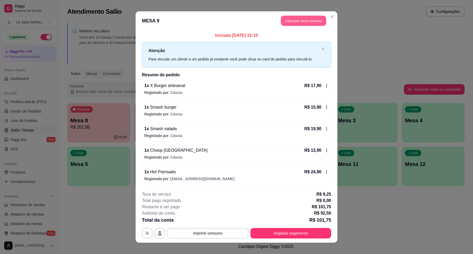
click at [302, 20] on button "Adicionar itens na mesa" at bounding box center [303, 21] width 45 height 10
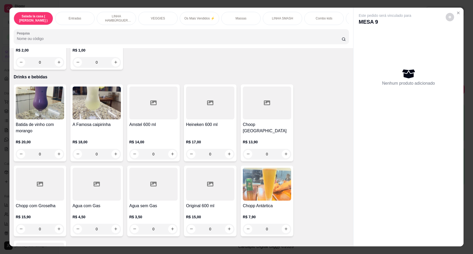
scroll to position [2133, 0]
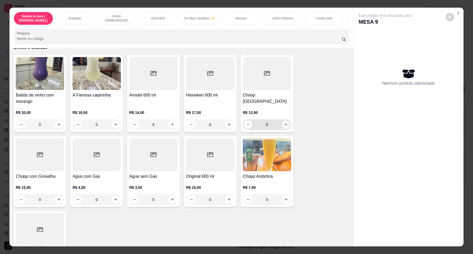
click at [284, 122] on icon "increase-product-quantity" at bounding box center [286, 124] width 4 height 4
type input "1"
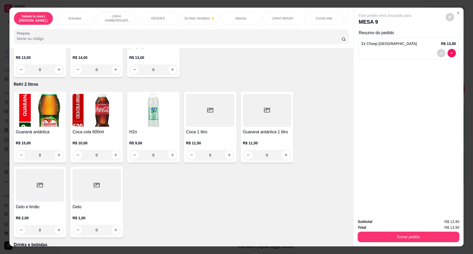
scroll to position [1969, 0]
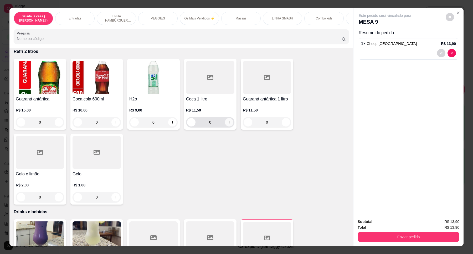
click at [227, 120] on icon "increase-product-quantity" at bounding box center [229, 122] width 4 height 4
type input "1"
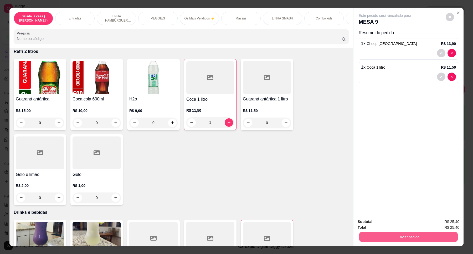
click at [414, 235] on button "Enviar pedido" at bounding box center [408, 237] width 98 height 10
click at [456, 224] on button "Enviar pedido" at bounding box center [444, 224] width 29 height 10
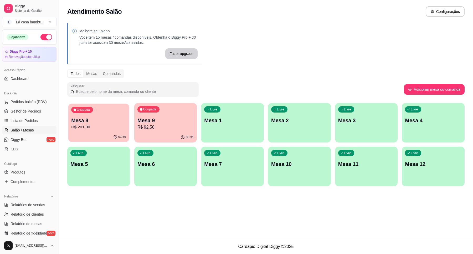
click at [92, 132] on div "Ocupada Mesa 8 R$ 201,00" at bounding box center [98, 117] width 61 height 28
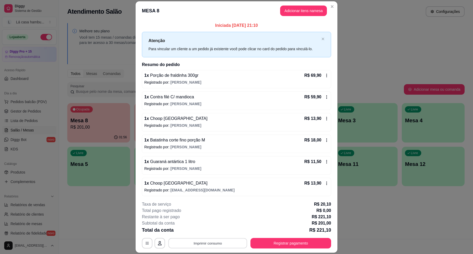
click at [191, 243] on button "Imprimir consumo" at bounding box center [207, 243] width 79 height 10
click at [205, 231] on button "IMPRESSORA" at bounding box center [206, 231] width 37 height 8
click at [311, 242] on button "Registrar pagamento" at bounding box center [290, 243] width 81 height 11
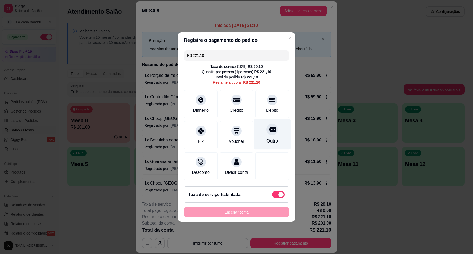
click at [270, 128] on icon at bounding box center [272, 129] width 7 height 5
type input "R$ 0,00"
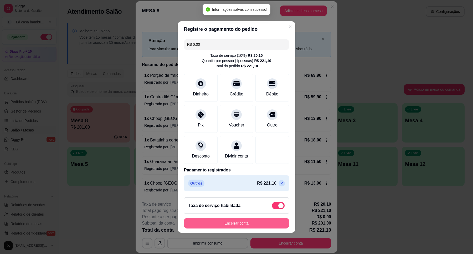
click at [234, 227] on button "Encerrar conta" at bounding box center [236, 223] width 105 height 11
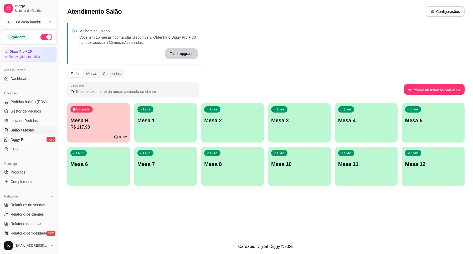
click at [108, 118] on p "Mesa 9" at bounding box center [98, 120] width 56 height 7
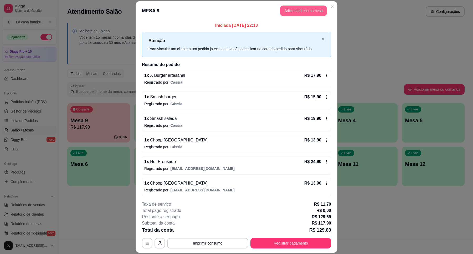
click at [291, 11] on button "Adicionar itens na mesa" at bounding box center [303, 11] width 47 height 11
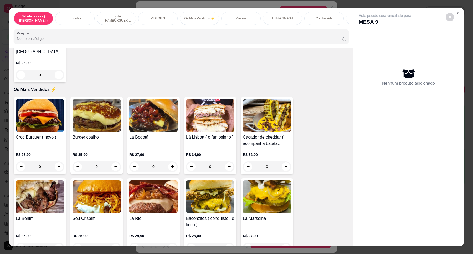
scroll to position [751, 0]
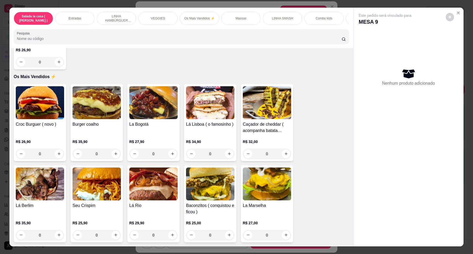
drag, startPoint x: 358, startPoint y: 129, endPoint x: 358, endPoint y: 134, distance: 5.5
click at [358, 134] on div "Este pedido será vinculado para MESA 9 Nenhum produto adicionado" at bounding box center [408, 123] width 110 height 230
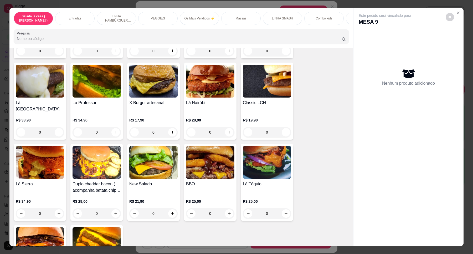
scroll to position [948, 0]
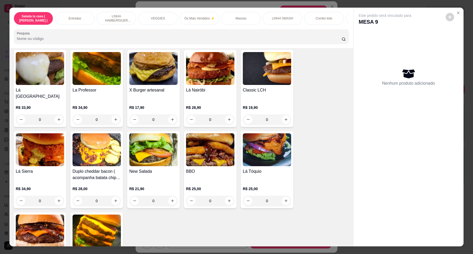
click at [224, 195] on div "0" at bounding box center [210, 200] width 48 height 11
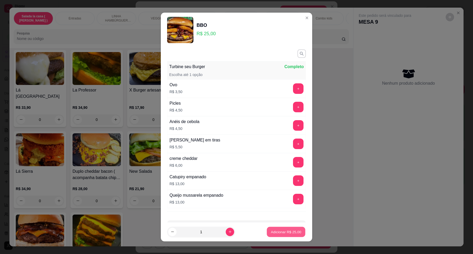
click at [286, 232] on p "Adicionar R$ 25,00" at bounding box center [286, 231] width 30 height 5
type input "1"
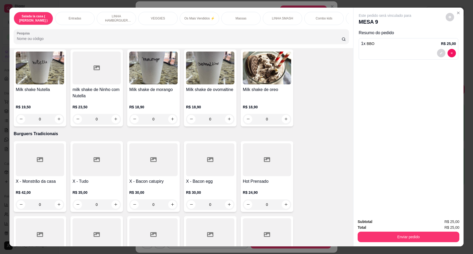
scroll to position [1456, 0]
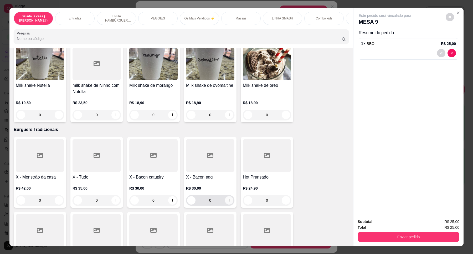
click at [230, 196] on button "increase-product-quantity" at bounding box center [229, 200] width 8 height 8
click at [230, 196] on button "increase-product-quantity" at bounding box center [228, 200] width 8 height 8
type input "2"
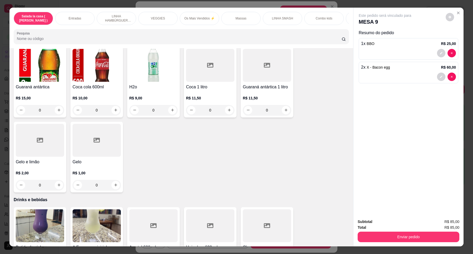
scroll to position [2136, 0]
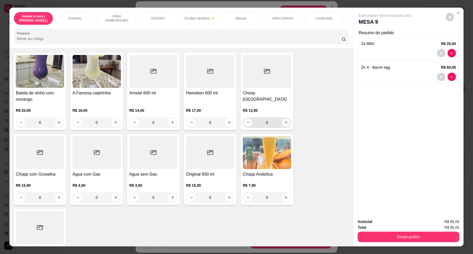
click at [284, 120] on icon "increase-product-quantity" at bounding box center [286, 122] width 4 height 4
type input "1"
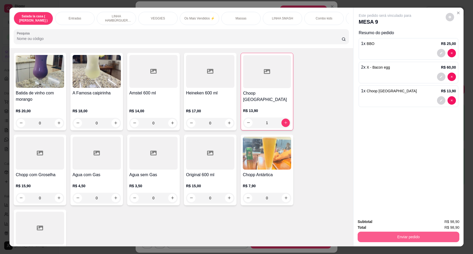
click at [399, 234] on button "Enviar pedido" at bounding box center [408, 236] width 102 height 11
click at [442, 222] on button "Enviar pedido" at bounding box center [445, 224] width 30 height 10
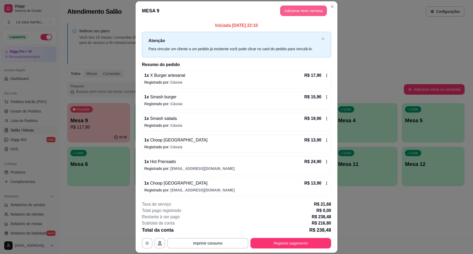
click at [284, 13] on button "Adicionar itens na mesa" at bounding box center [303, 11] width 47 height 11
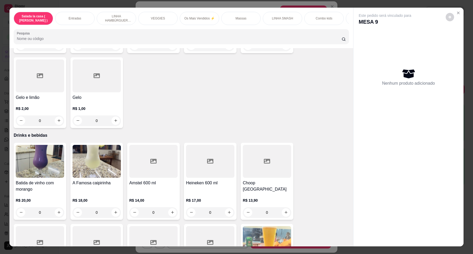
scroll to position [2062, 0]
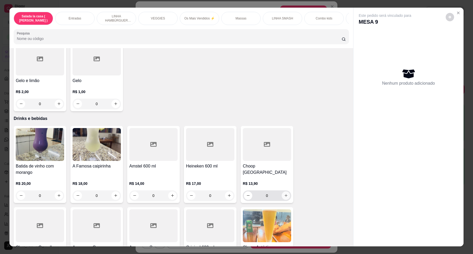
click at [284, 191] on button "increase-product-quantity" at bounding box center [285, 195] width 8 height 8
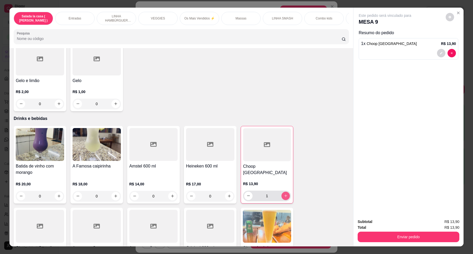
type input "1"
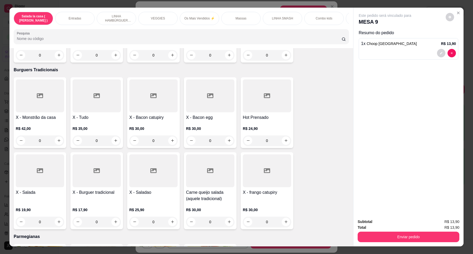
scroll to position [1498, 0]
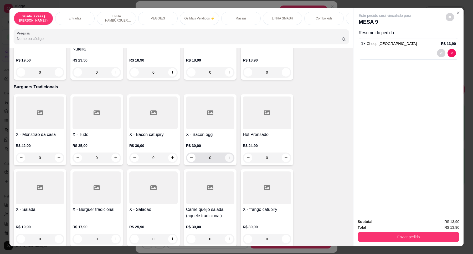
click at [225, 153] on button "increase-product-quantity" at bounding box center [229, 157] width 8 height 8
type input "1"
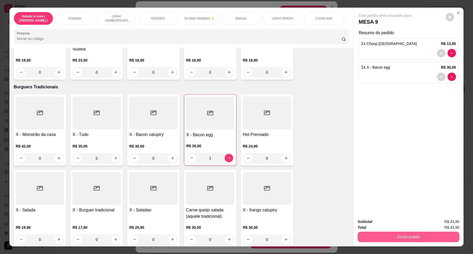
click at [389, 234] on button "Enviar pedido" at bounding box center [408, 236] width 102 height 11
click at [442, 223] on button "Enviar pedido" at bounding box center [445, 224] width 30 height 10
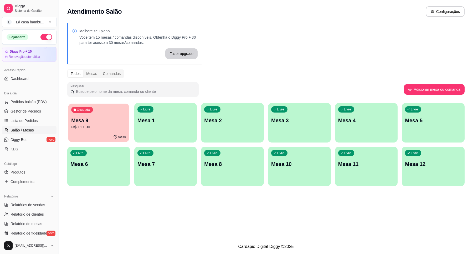
click at [90, 113] on div "Ocupada Mesa 9 R$ 117,90" at bounding box center [98, 117] width 61 height 28
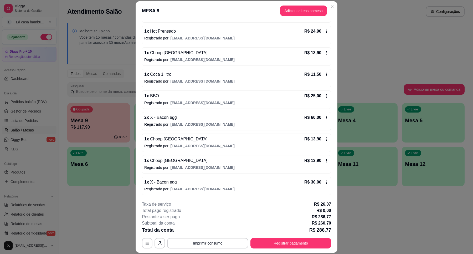
scroll to position [132, 0]
click at [287, 10] on button "Adicionar itens na mesa" at bounding box center [303, 11] width 47 height 11
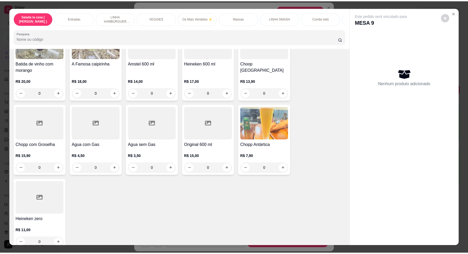
scroll to position [1996, 0]
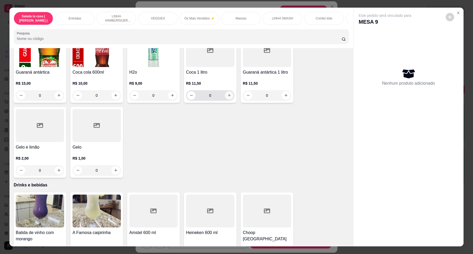
click at [227, 93] on icon "increase-product-quantity" at bounding box center [229, 95] width 4 height 4
type input "1"
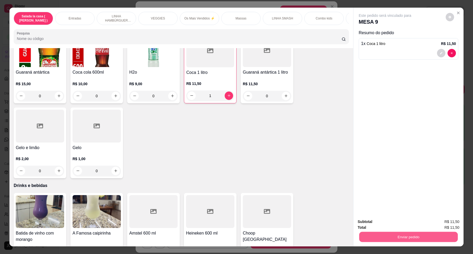
click at [406, 234] on button "Enviar pedido" at bounding box center [408, 237] width 98 height 10
click at [447, 222] on button "Enviar pedido" at bounding box center [445, 224] width 30 height 10
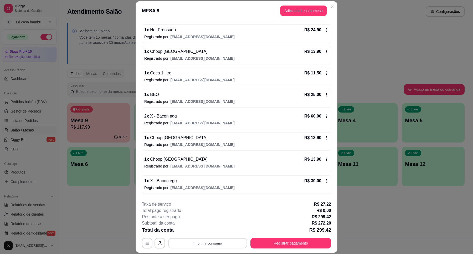
click at [212, 240] on button "Imprimir consumo" at bounding box center [207, 243] width 79 height 10
click at [215, 232] on button "IMPRESSORA" at bounding box center [207, 231] width 38 height 8
click at [331, 6] on icon "Close" at bounding box center [332, 7] width 2 height 2
